Goal: Task Accomplishment & Management: Manage account settings

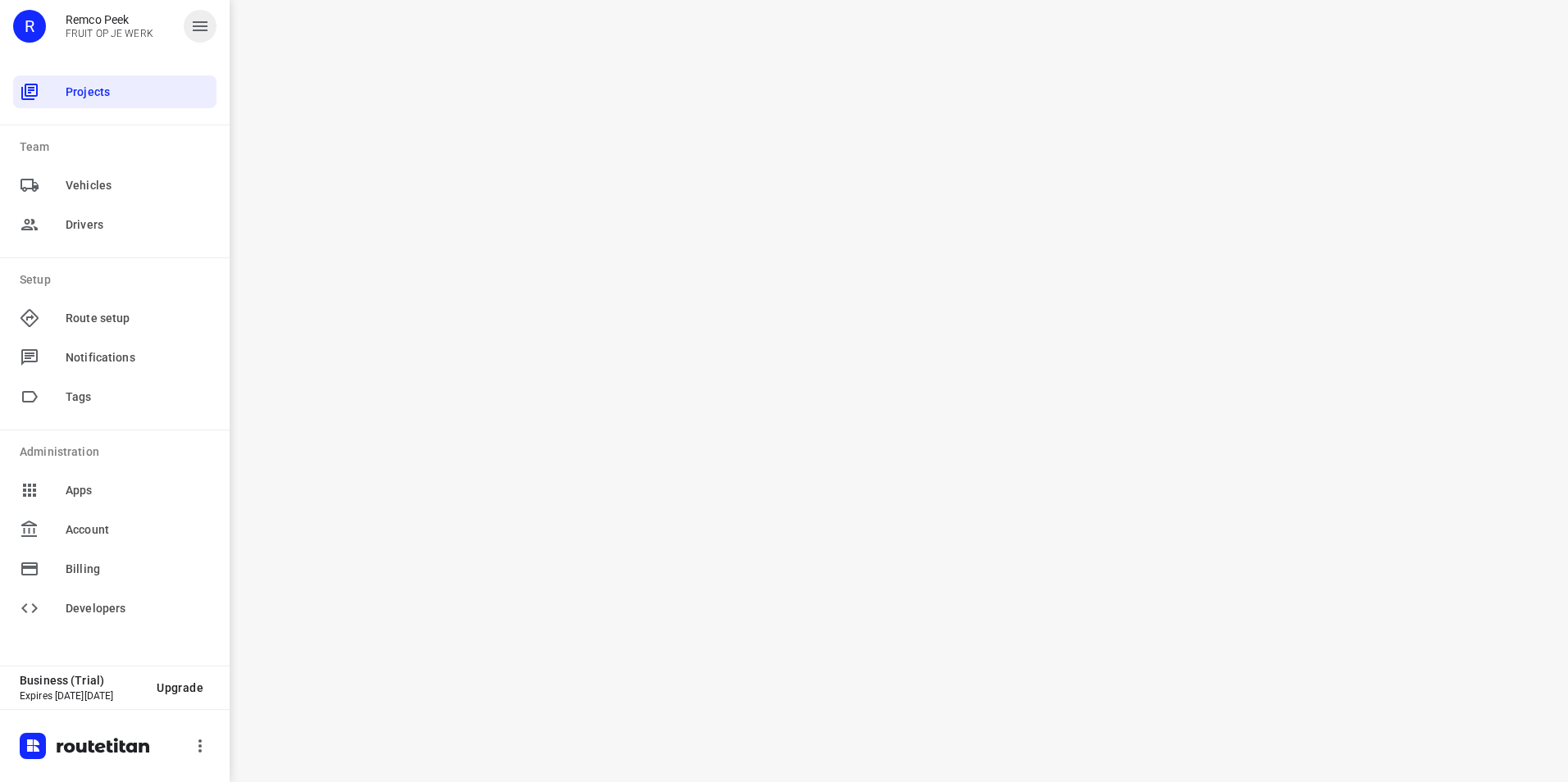
click at [201, 30] on icon "button" at bounding box center [199, 26] width 14 height 10
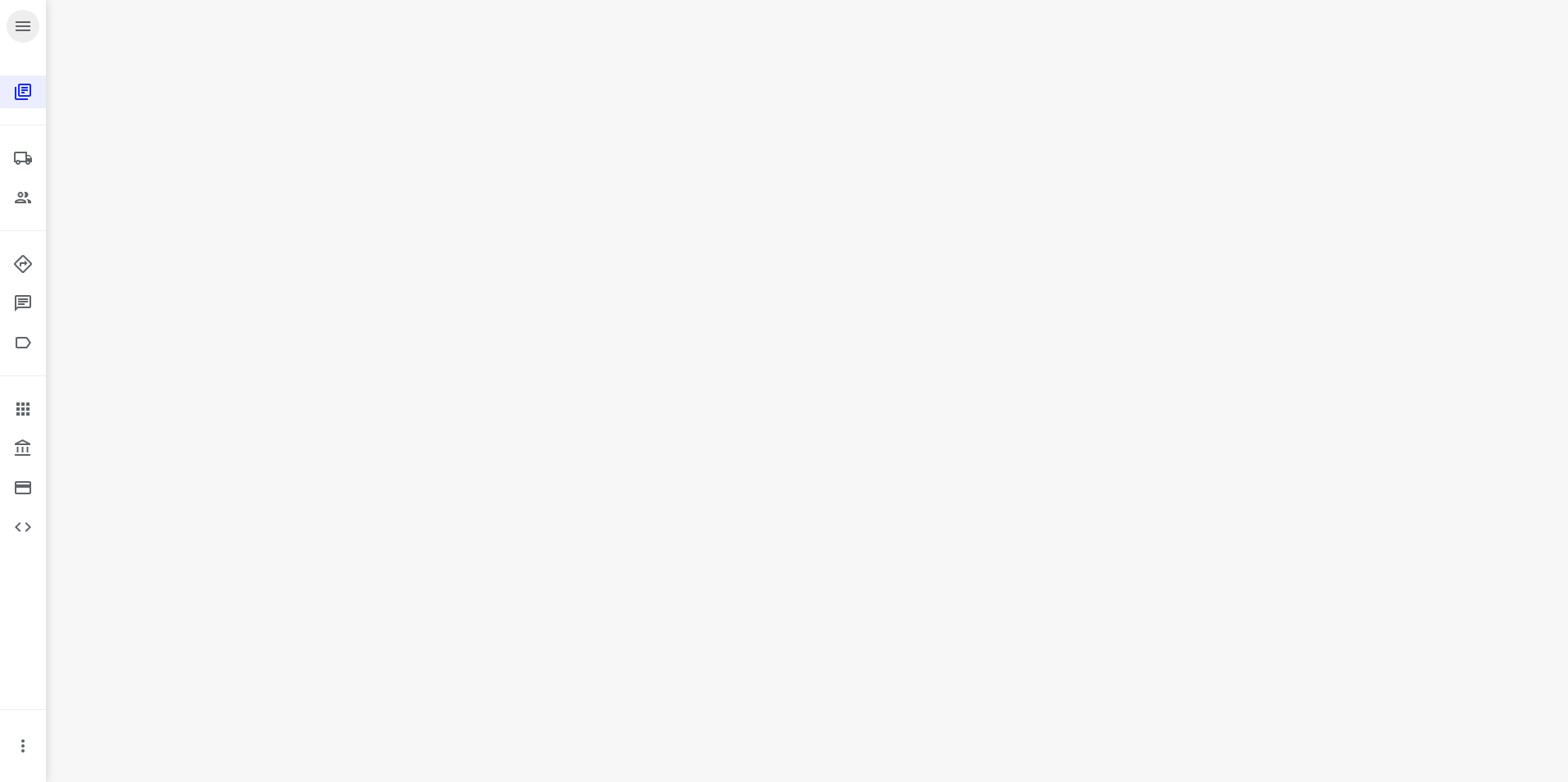
click at [31, 31] on icon "button" at bounding box center [22, 26] width 14 height 10
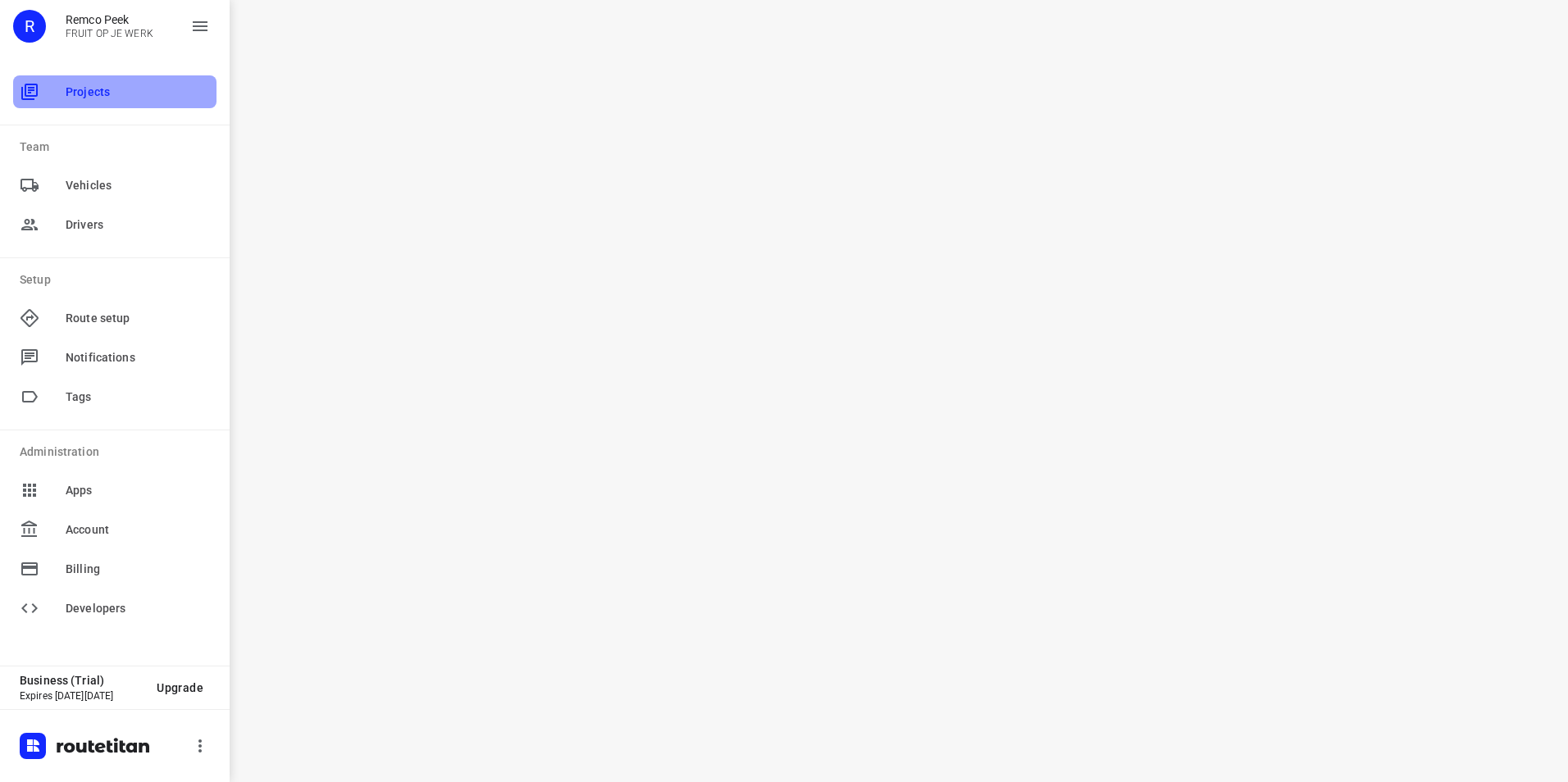
click at [101, 106] on div "Projects" at bounding box center [115, 92] width 204 height 33
click at [195, 26] on icon "button" at bounding box center [199, 26] width 14 height 10
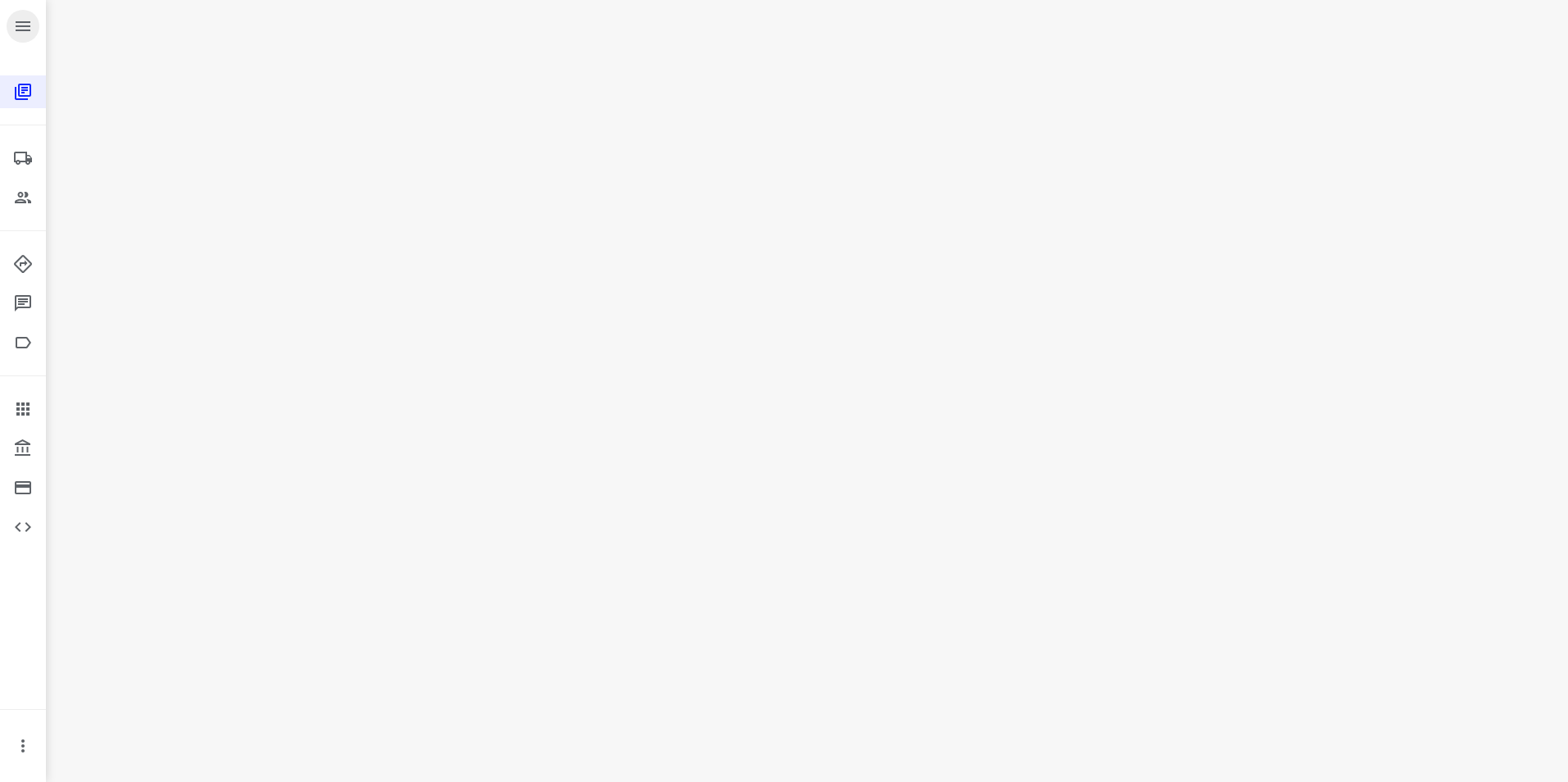
click at [26, 33] on icon "button" at bounding box center [23, 26] width 20 height 20
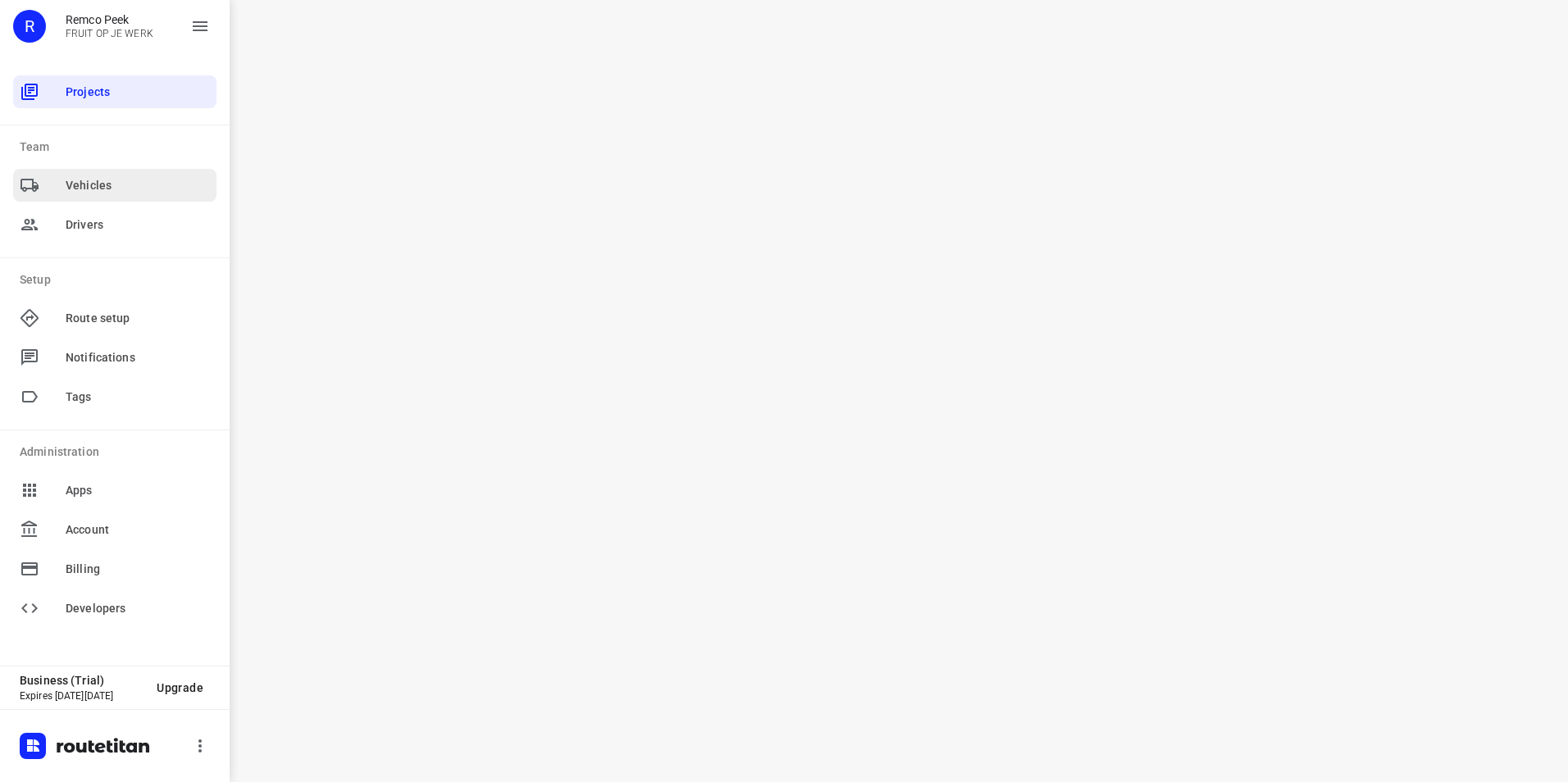
click at [105, 181] on span "Vehicles" at bounding box center [138, 186] width 145 height 17
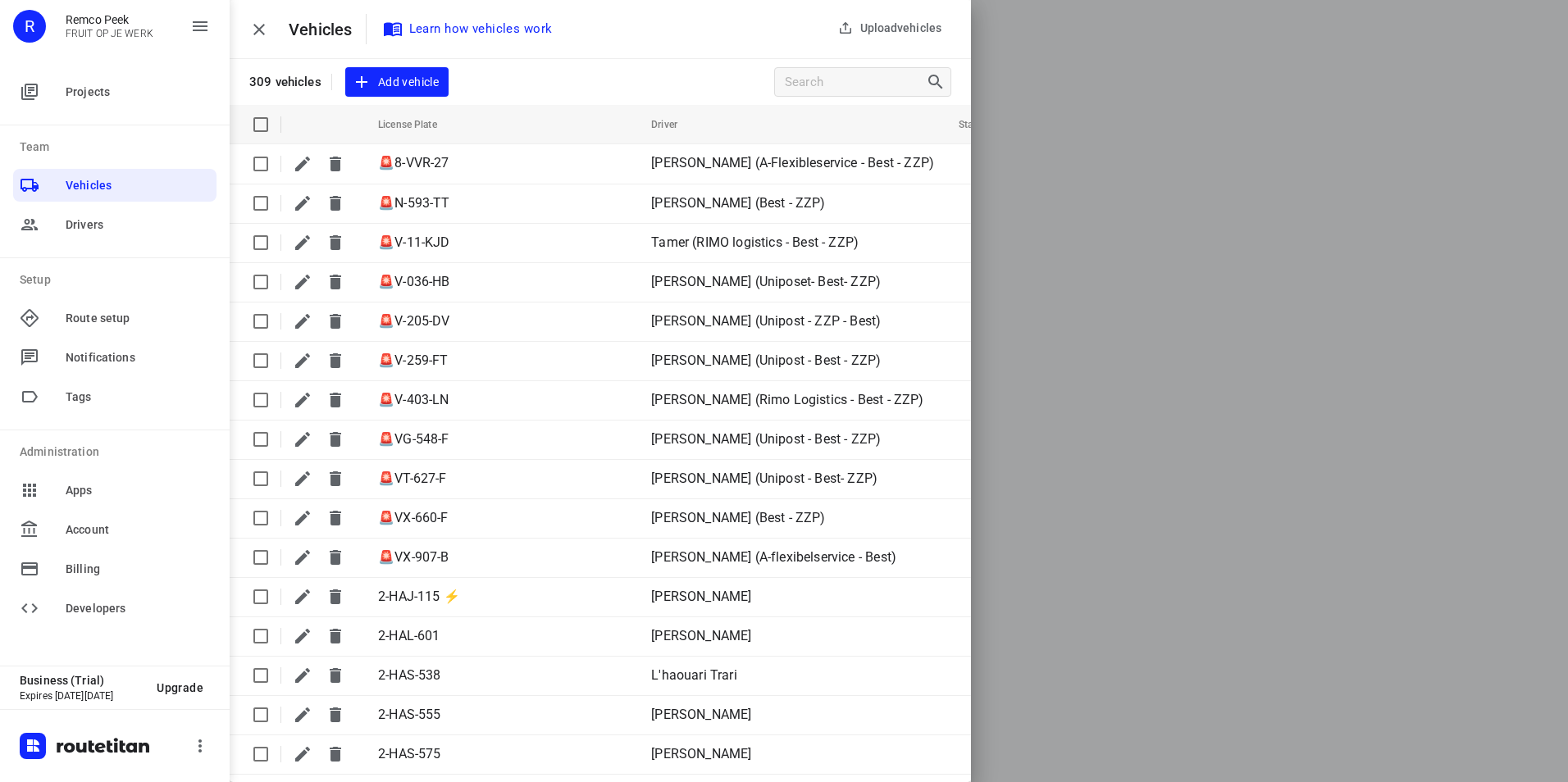
click at [261, 34] on icon "button" at bounding box center [258, 30] width 20 height 20
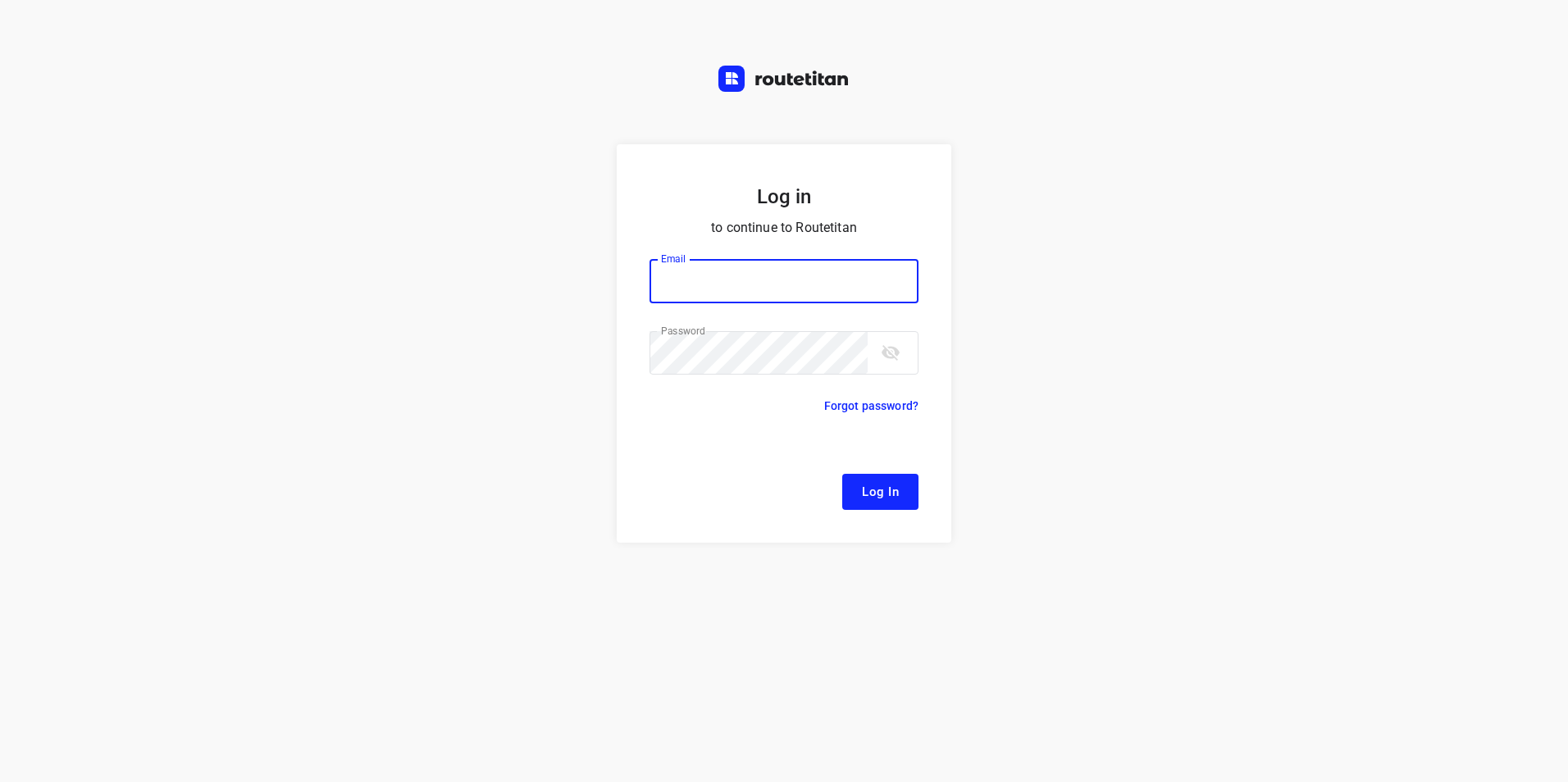
type input "remco@fruitopjewerk.nl"
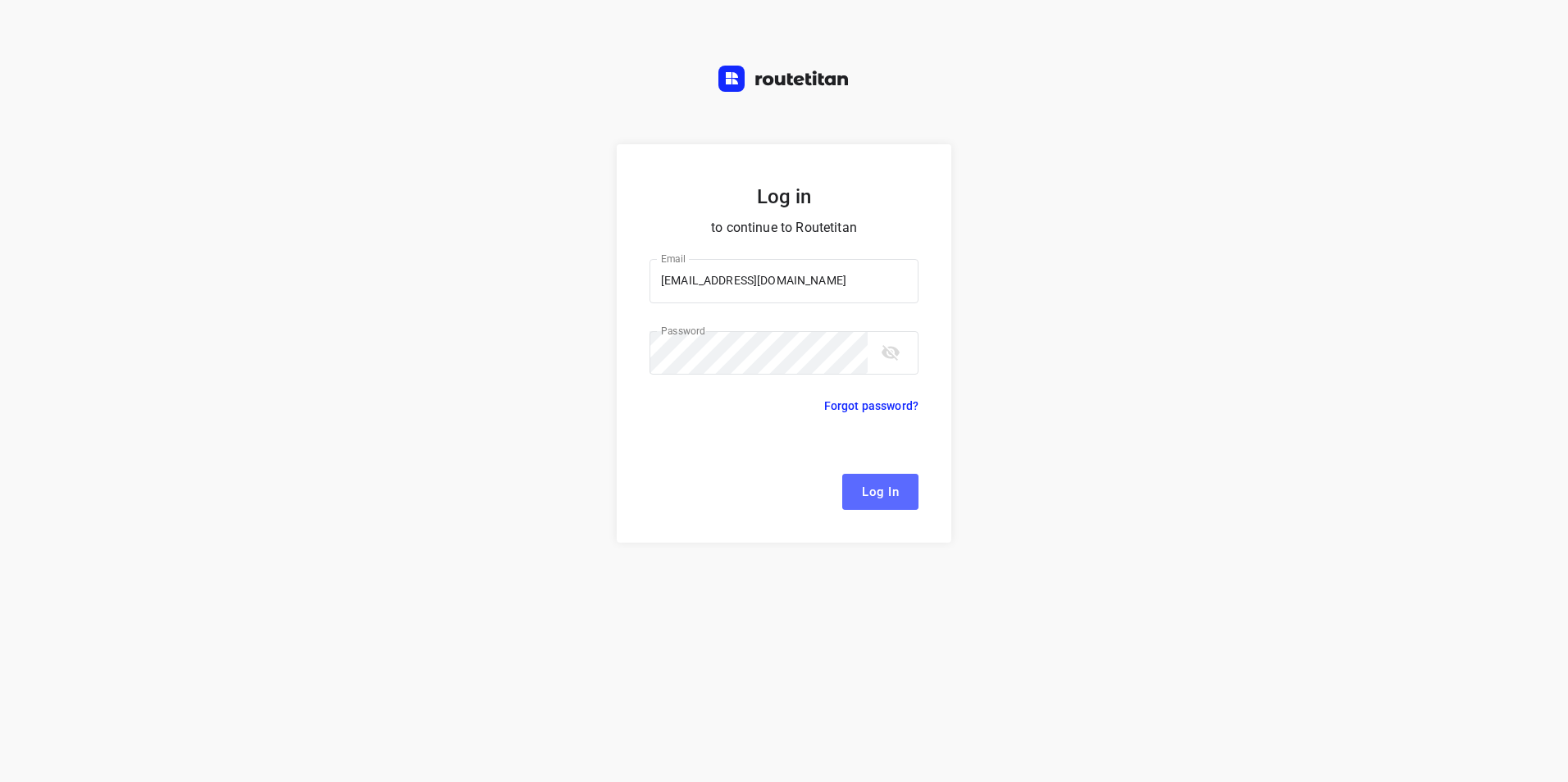
click at [880, 482] on span "Log In" at bounding box center [881, 492] width 37 height 21
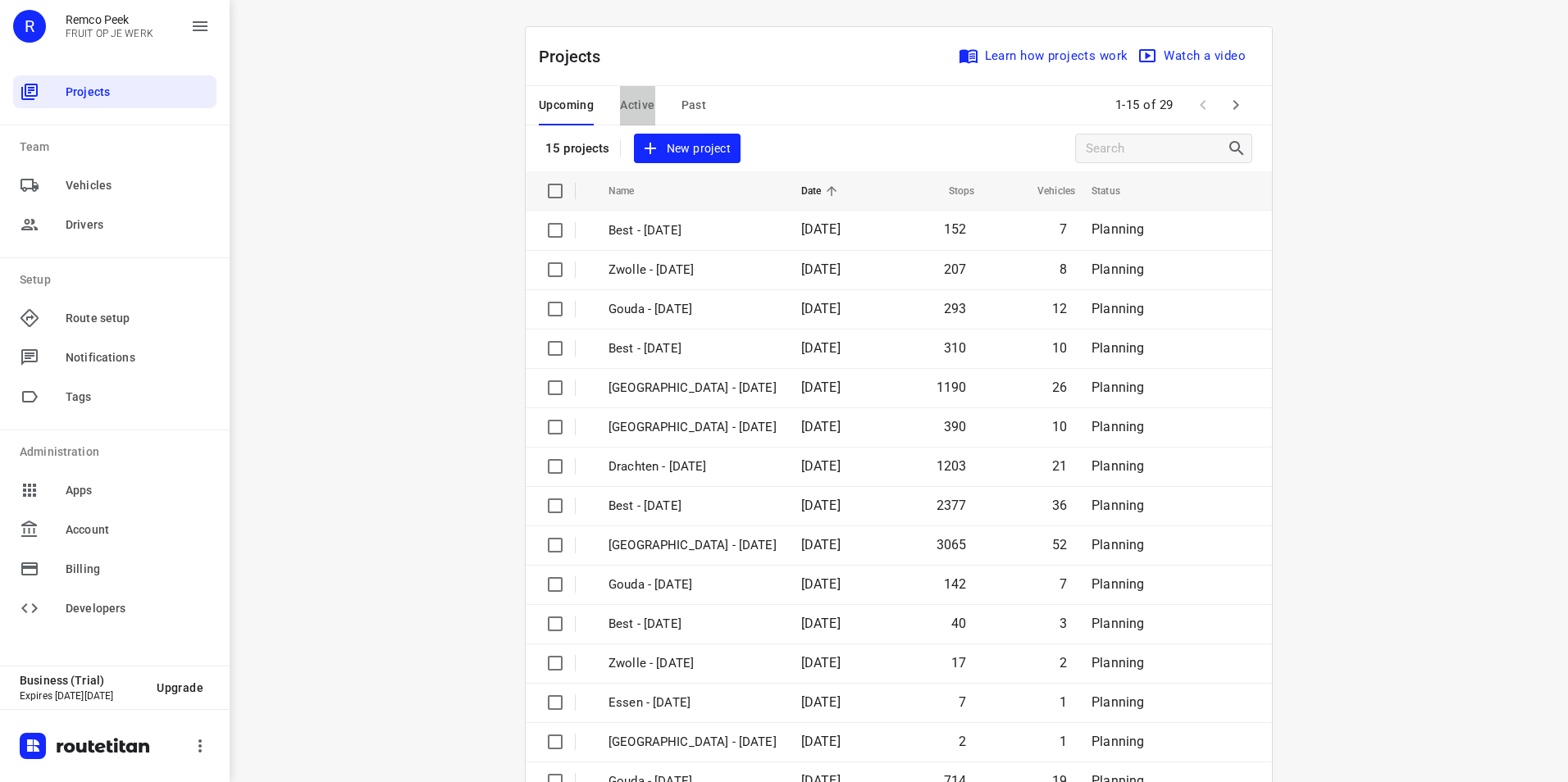
click at [637, 95] on button "Active" at bounding box center [638, 105] width 34 height 39
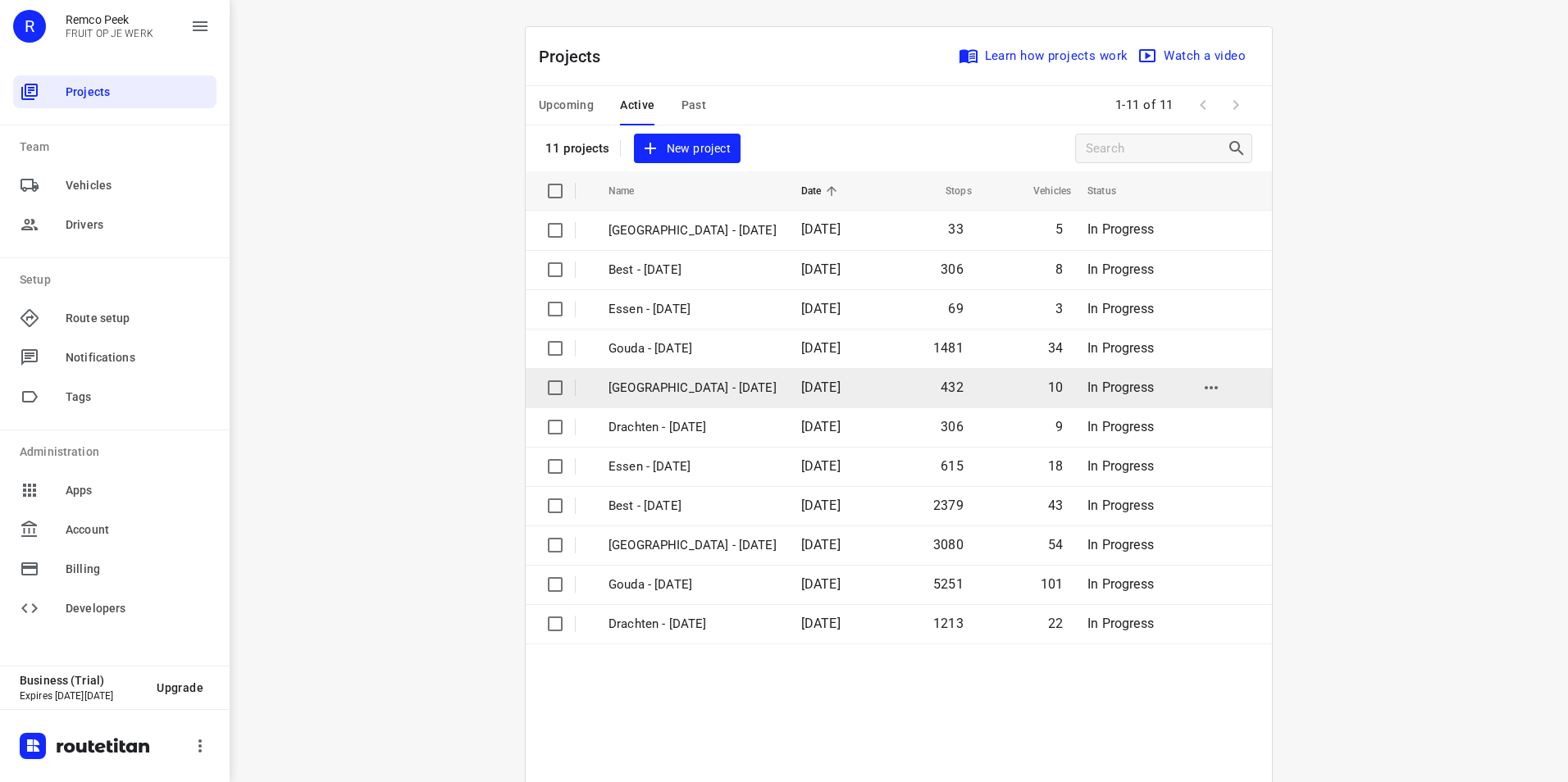
click at [668, 393] on p "Zwolle - Tuesday" at bounding box center [693, 389] width 168 height 19
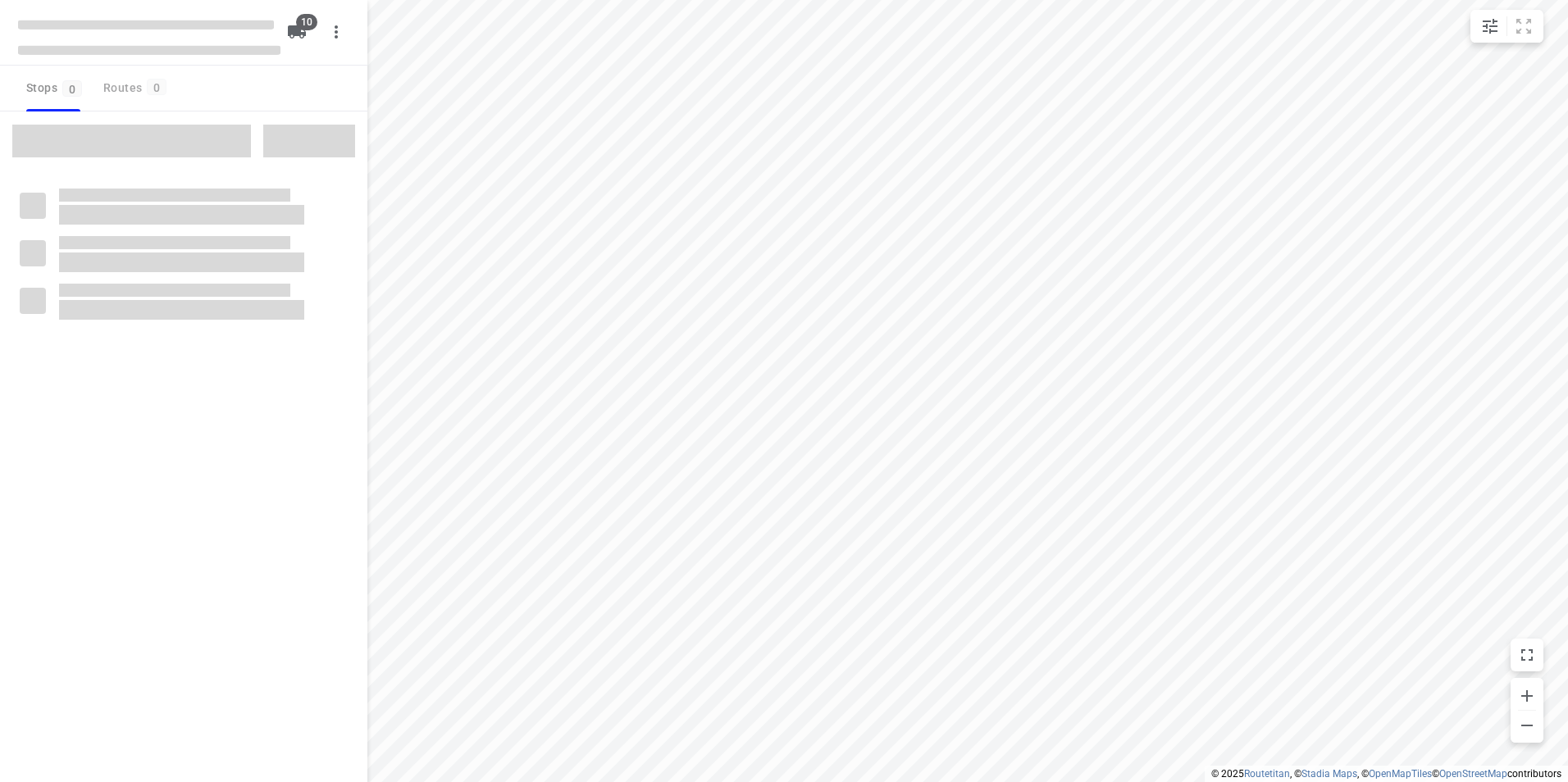
checkbox input "true"
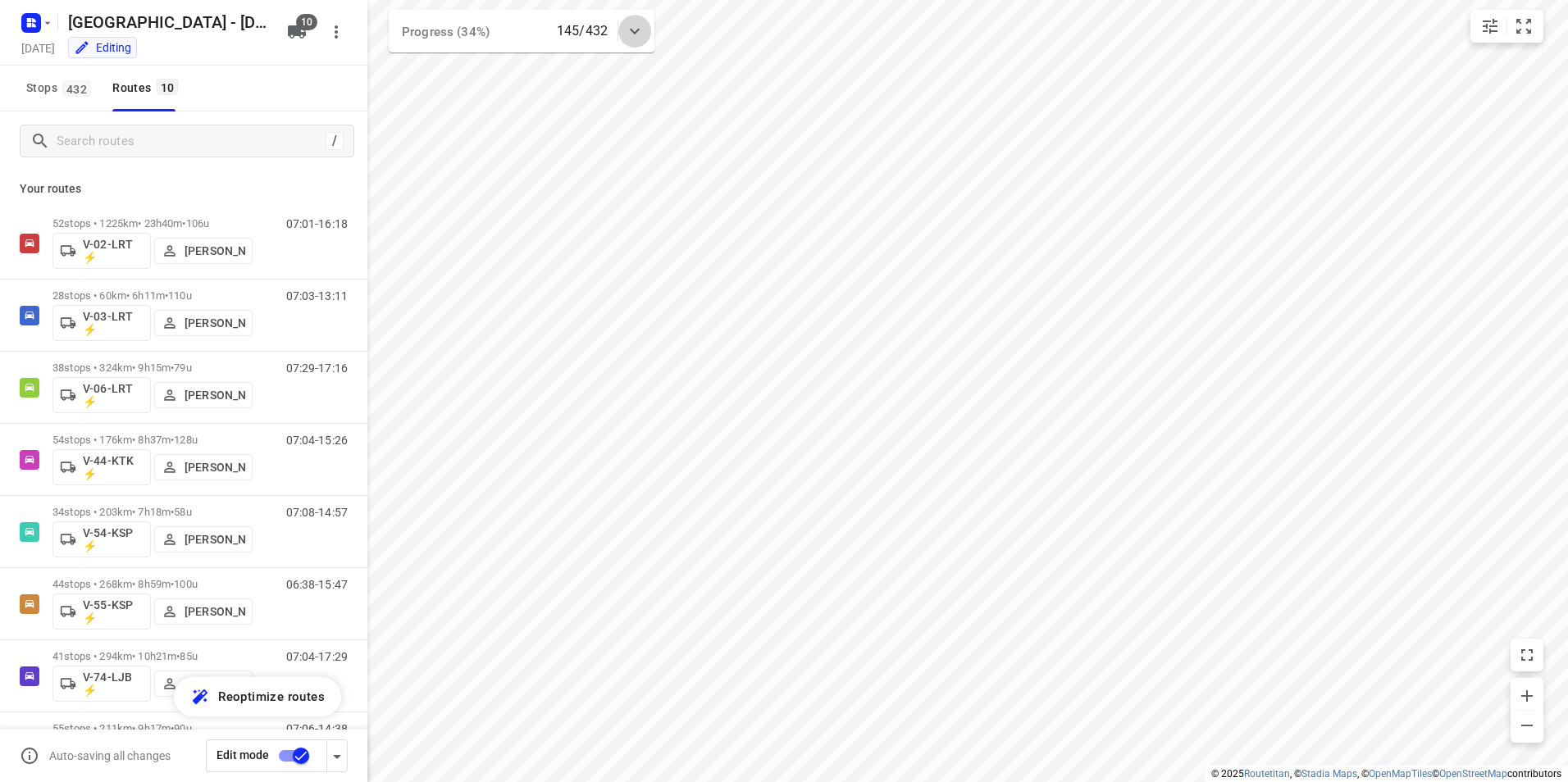
click at [638, 28] on icon at bounding box center [635, 31] width 20 height 20
click at [638, 28] on icon at bounding box center [635, 37] width 20 height 20
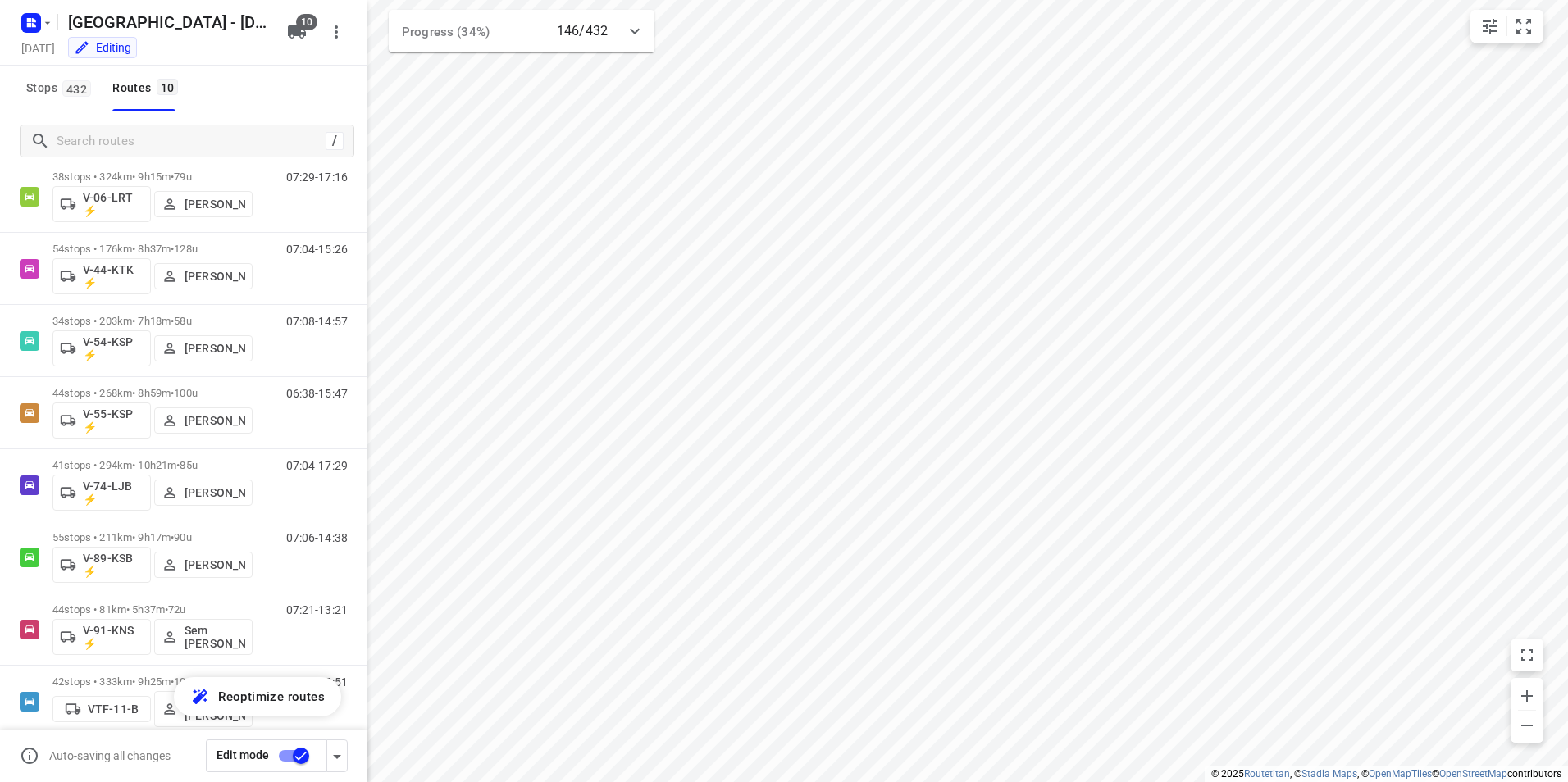
scroll to position [197, 0]
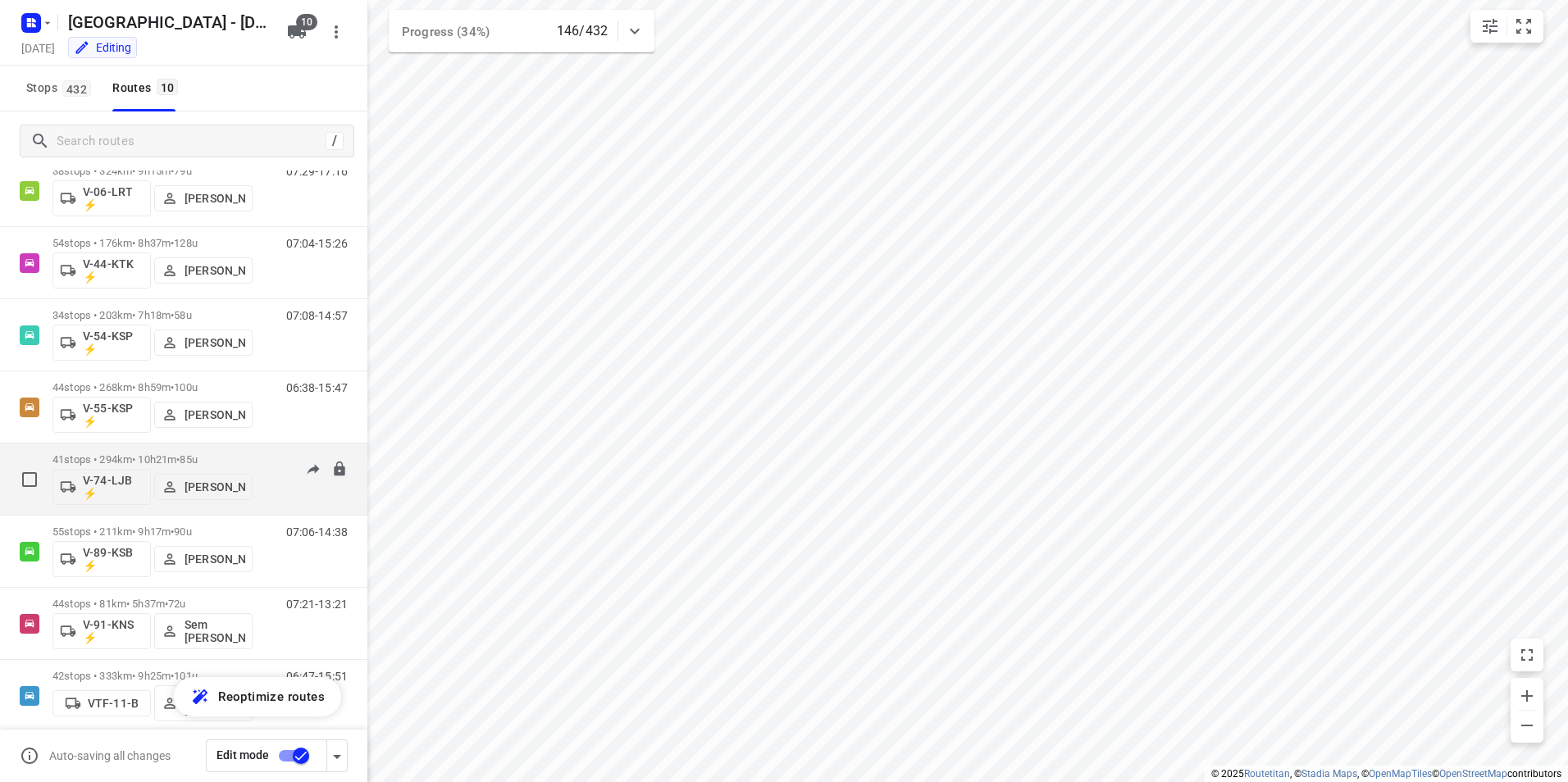
click at [178, 454] on p "41 stops • 294km • 10h21m • 85u" at bounding box center [152, 459] width 200 height 12
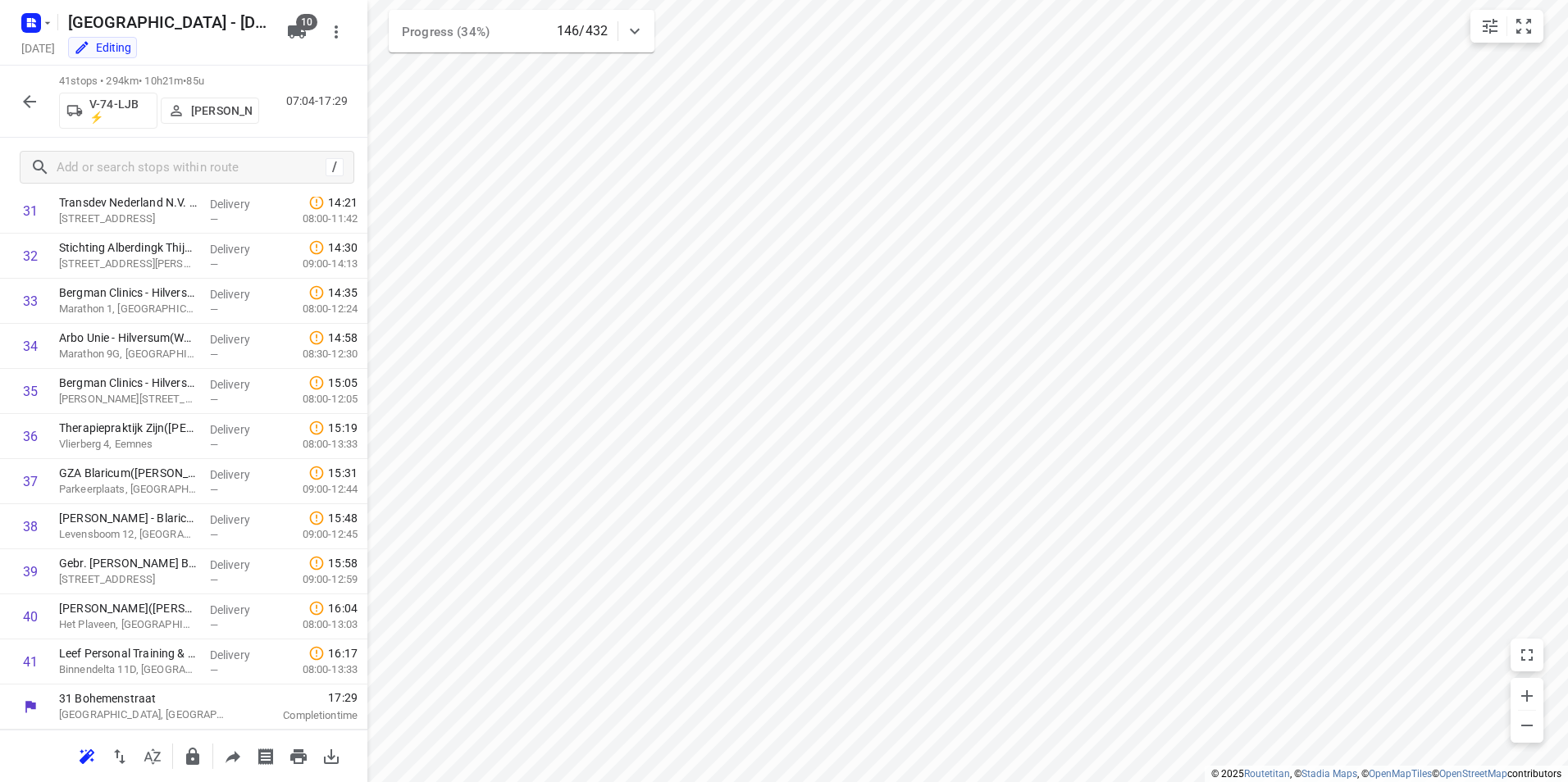
scroll to position [0, 0]
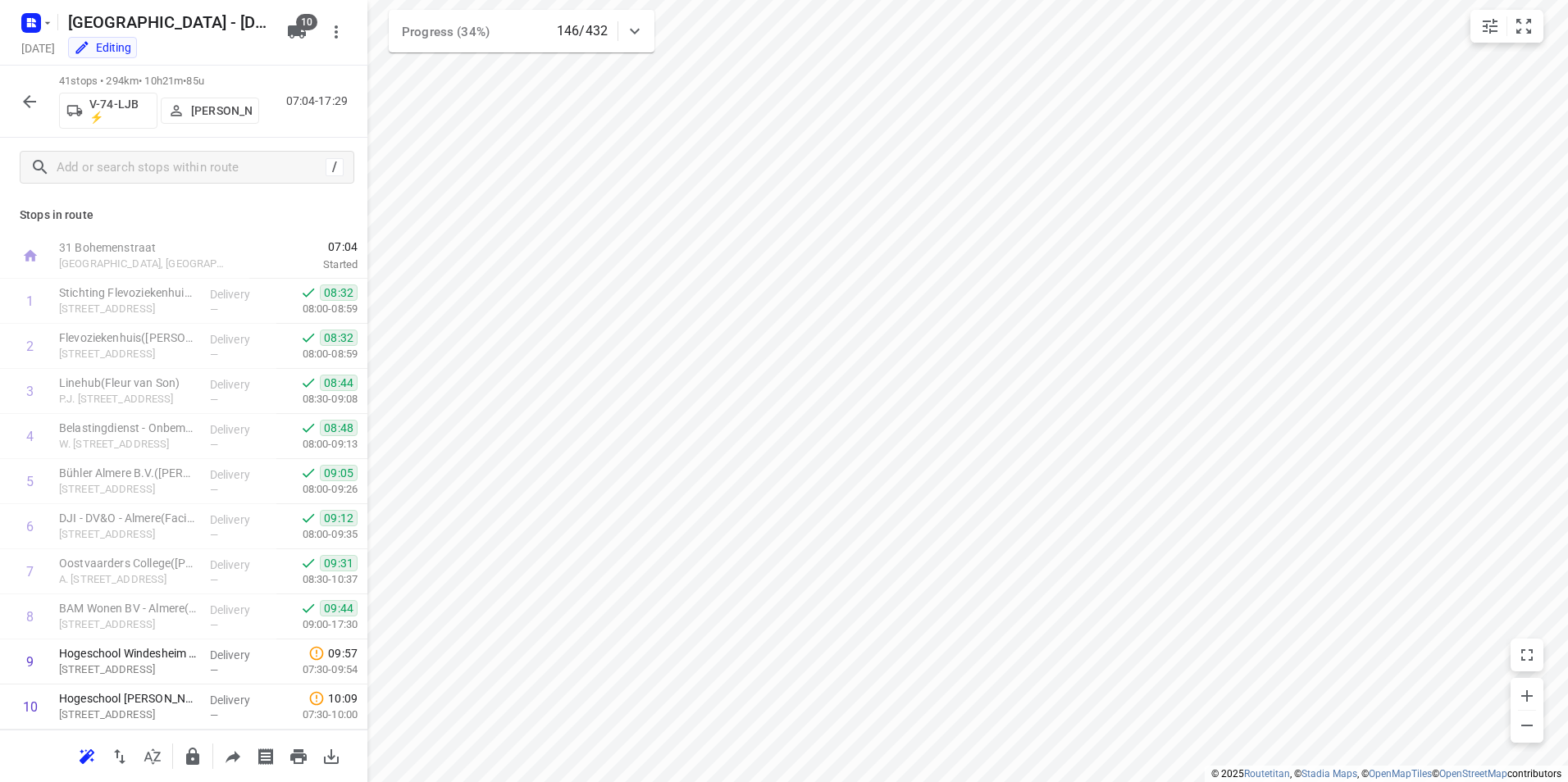
click at [36, 108] on icon "button" at bounding box center [30, 101] width 20 height 20
